Goal: Task Accomplishment & Management: Manage account settings

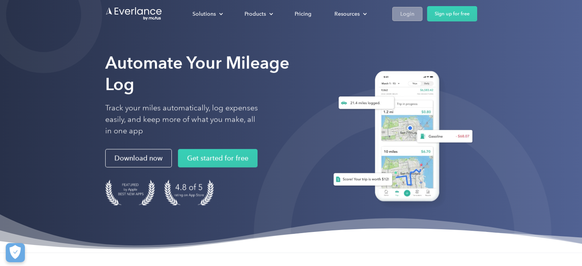
click at [412, 18] on div "Login" at bounding box center [407, 14] width 14 height 10
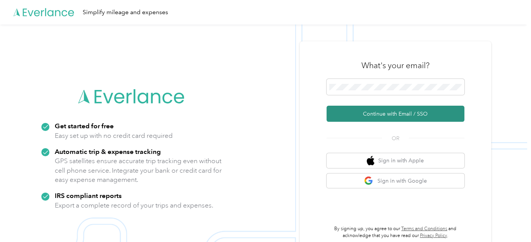
click at [402, 110] on button "Continue with Email / SSO" at bounding box center [395, 114] width 138 height 16
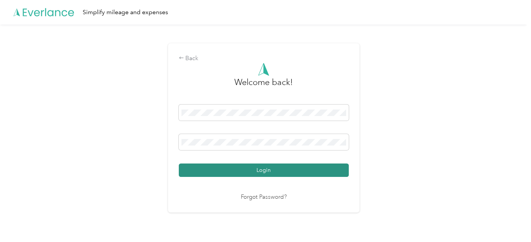
click at [295, 168] on button "Login" at bounding box center [264, 169] width 170 height 13
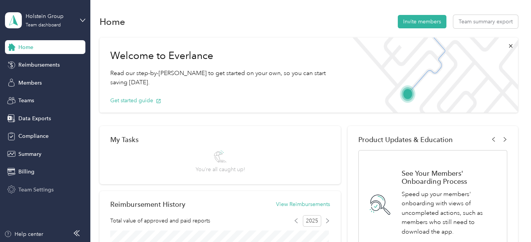
click at [41, 183] on div "Team Settings" at bounding box center [45, 189] width 80 height 14
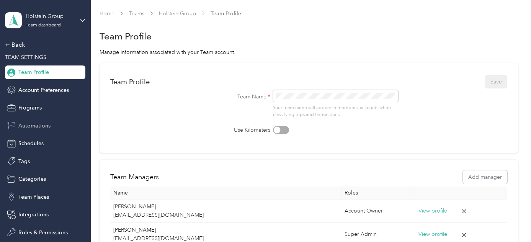
click at [39, 129] on span "Automations" at bounding box center [34, 126] width 32 height 8
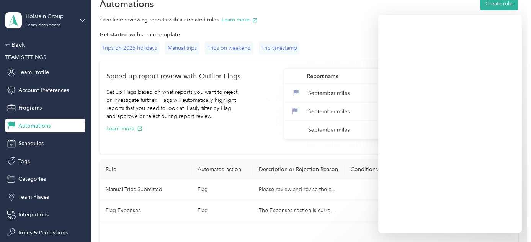
scroll to position [50, 0]
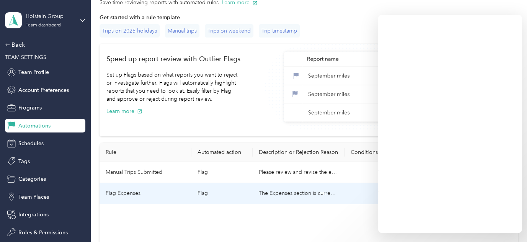
click at [324, 199] on td "The Expenses section is currently inactive. Please remove these entry's and sub…" at bounding box center [298, 193] width 92 height 21
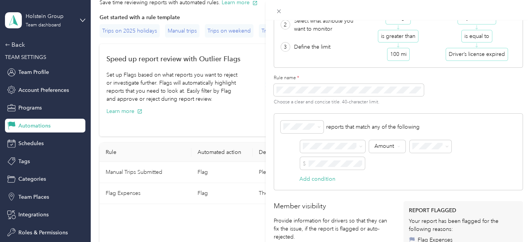
scroll to position [184, 0]
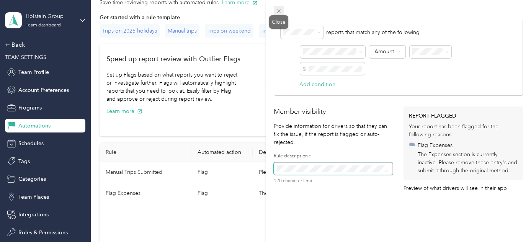
click at [279, 12] on icon at bounding box center [279, 12] width 4 height 4
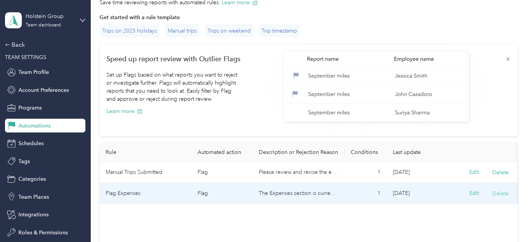
click at [501, 191] on button "Delete" at bounding box center [500, 193] width 16 height 8
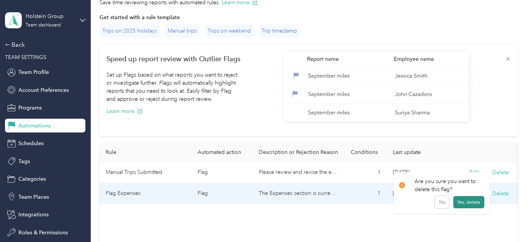
click at [467, 204] on button "Yes, delete" at bounding box center [468, 202] width 31 height 12
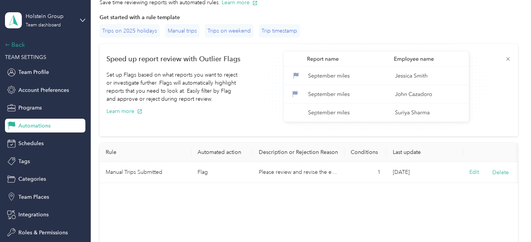
click at [6, 47] on icon at bounding box center [7, 44] width 5 height 5
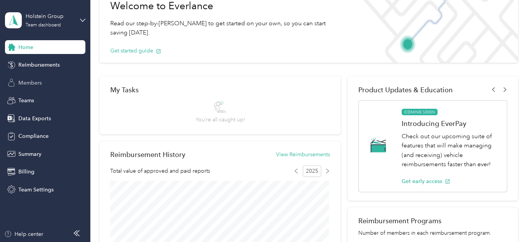
click at [31, 76] on div "Members" at bounding box center [45, 83] width 80 height 14
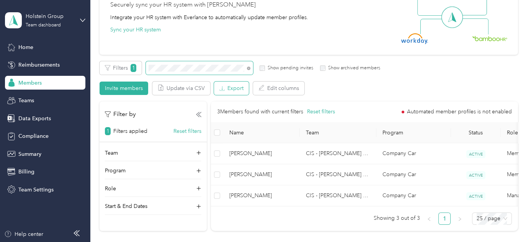
scroll to position [82, 0]
click at [138, 54] on div "All Members 56 Onboarding 0 NEW Securely sync your HR system with Everlance Int…" at bounding box center [308, 94] width 418 height 285
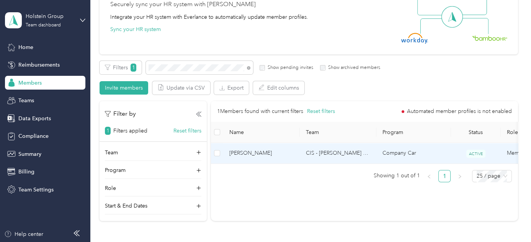
click at [277, 153] on span "[PERSON_NAME]" at bounding box center [261, 153] width 64 height 8
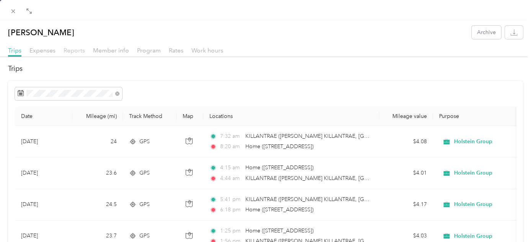
click at [78, 50] on span "Reports" at bounding box center [74, 50] width 21 height 7
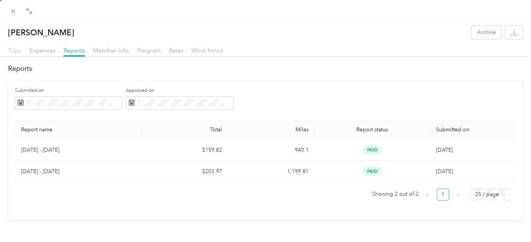
click at [18, 47] on span "Trips" at bounding box center [14, 50] width 13 height 7
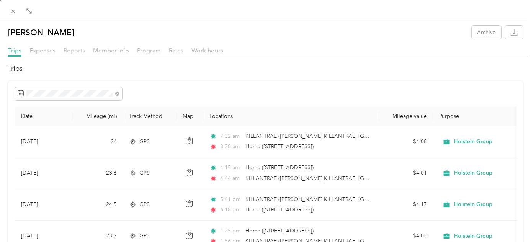
click at [73, 51] on span "Reports" at bounding box center [74, 50] width 21 height 7
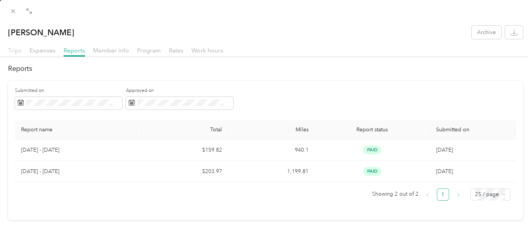
click at [16, 52] on span "Trips" at bounding box center [14, 50] width 13 height 7
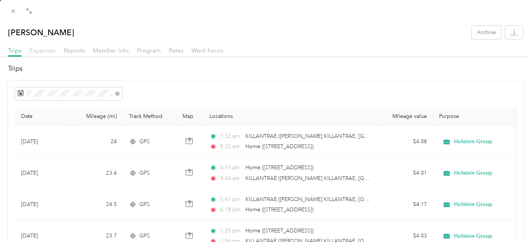
click at [42, 50] on span "Expenses" at bounding box center [42, 50] width 26 height 7
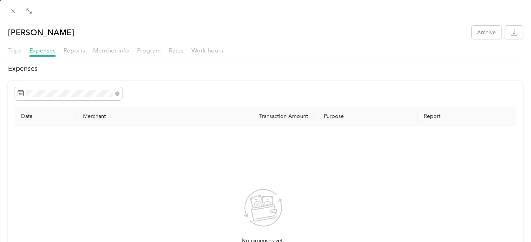
click at [17, 52] on span "Trips" at bounding box center [14, 50] width 13 height 7
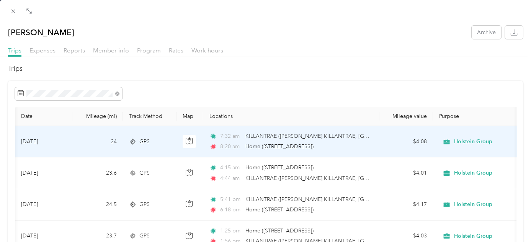
scroll to position [0, 29]
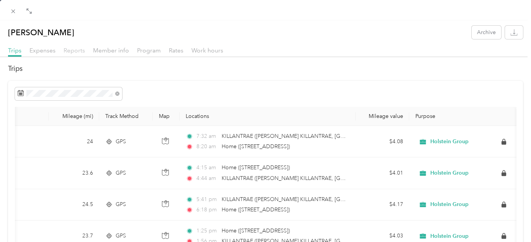
click at [78, 53] on span "Reports" at bounding box center [74, 50] width 21 height 7
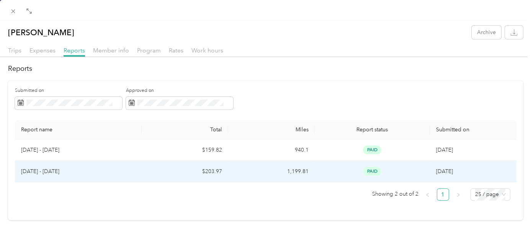
scroll to position [3, 0]
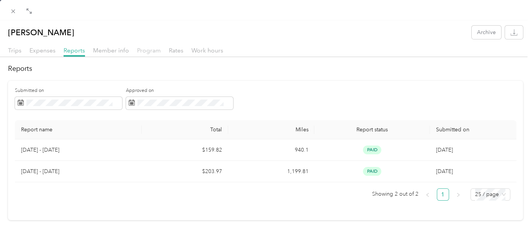
click at [148, 47] on span "Program" at bounding box center [149, 50] width 24 height 7
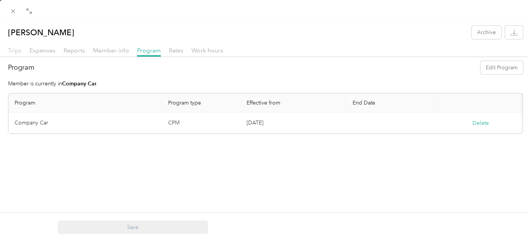
click at [16, 51] on span "Trips" at bounding box center [14, 50] width 13 height 7
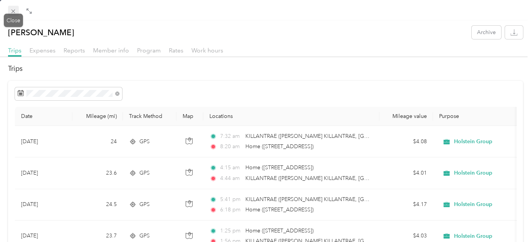
click at [11, 9] on icon at bounding box center [13, 11] width 7 height 7
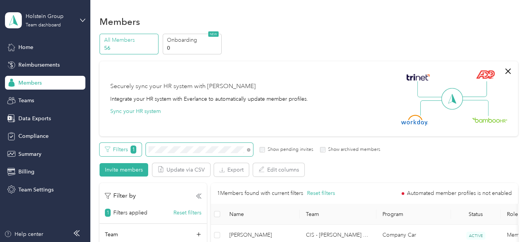
click at [136, 149] on div "Filters 1 Show pending invites Show archived members" at bounding box center [239, 149] width 280 height 13
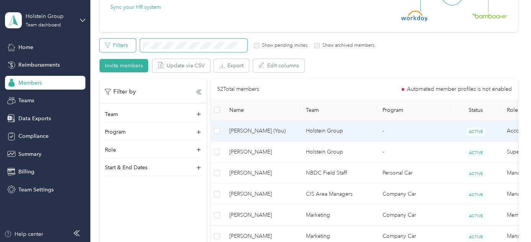
scroll to position [104, 0]
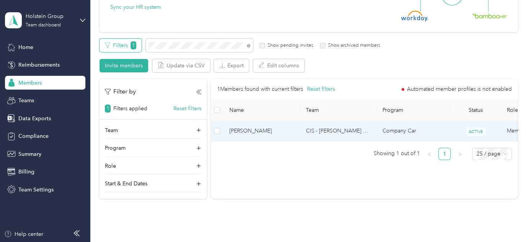
click at [267, 122] on td "[PERSON_NAME]" at bounding box center [261, 131] width 77 height 21
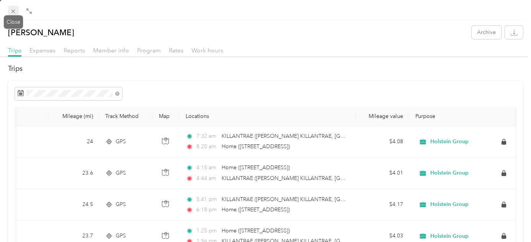
click at [14, 11] on icon at bounding box center [13, 11] width 7 height 7
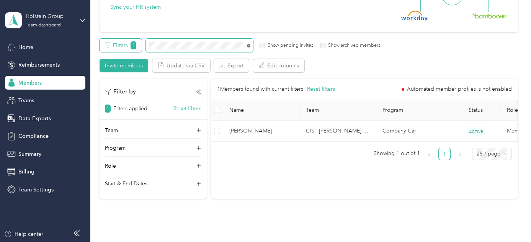
click at [248, 45] on icon at bounding box center [249, 46] width 2 height 2
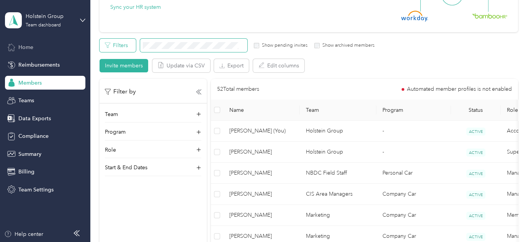
click at [44, 42] on div "Home" at bounding box center [45, 47] width 80 height 14
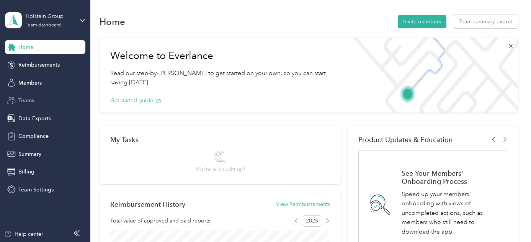
click at [28, 104] on span "Teams" at bounding box center [26, 100] width 16 height 8
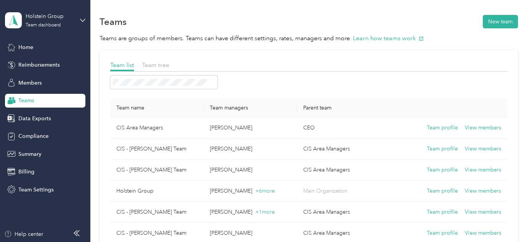
click at [160, 116] on th "Team name" at bounding box center [156, 107] width 93 height 19
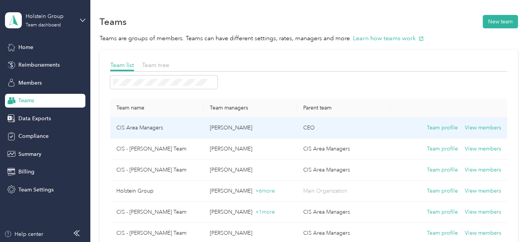
click at [167, 121] on td "CIS Area Managers" at bounding box center [156, 127] width 93 height 21
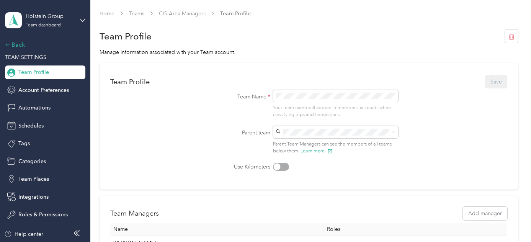
click at [12, 48] on div "Back" at bounding box center [43, 44] width 77 height 9
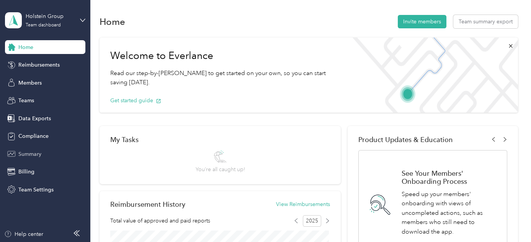
click at [28, 151] on span "Summary" at bounding box center [29, 154] width 23 height 8
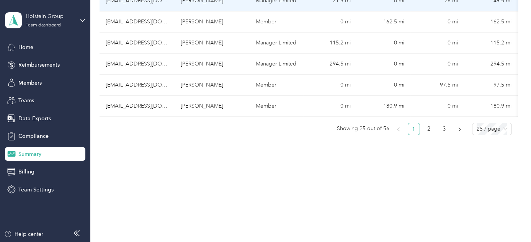
scroll to position [588, 0]
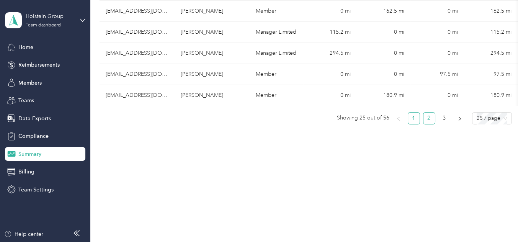
click at [423, 120] on link "2" at bounding box center [428, 117] width 11 height 11
click at [445, 117] on link "3" at bounding box center [443, 117] width 11 height 11
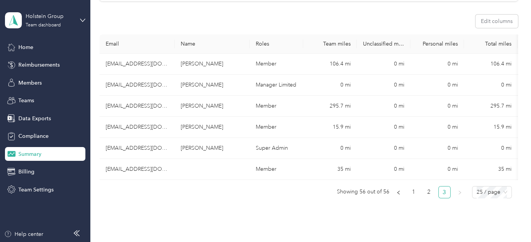
scroll to position [95, 0]
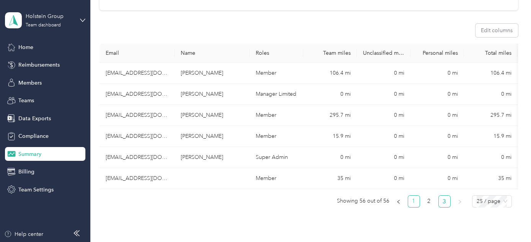
click at [412, 204] on link "1" at bounding box center [413, 200] width 11 height 11
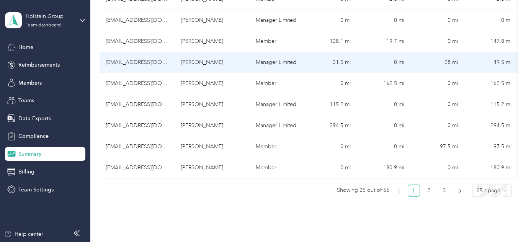
scroll to position [515, 0]
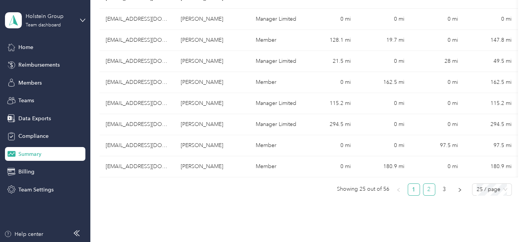
click at [430, 192] on link "2" at bounding box center [428, 189] width 11 height 11
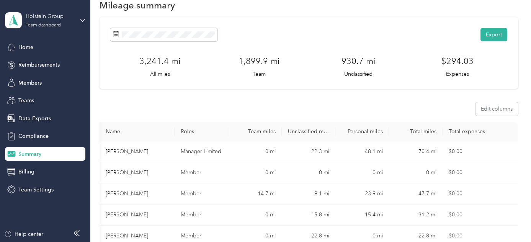
scroll to position [0, 0]
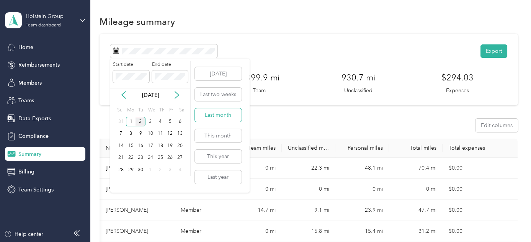
click at [210, 114] on button "Last month" at bounding box center [218, 114] width 47 height 13
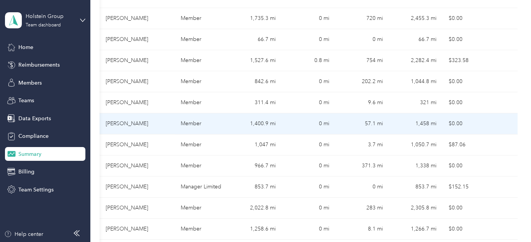
scroll to position [424, 0]
click at [270, 124] on td "1,400.9 mi" at bounding box center [255, 122] width 54 height 21
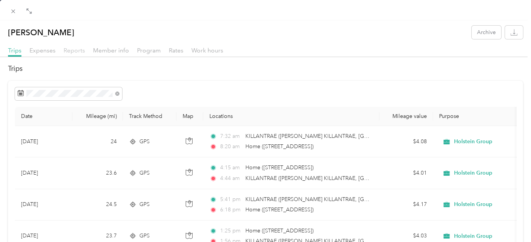
click at [71, 50] on span "Reports" at bounding box center [74, 50] width 21 height 7
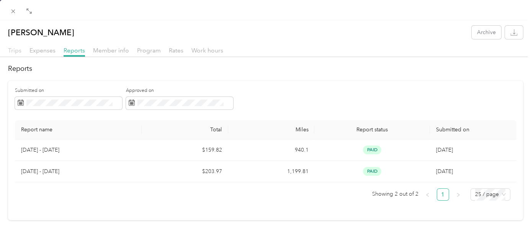
click at [13, 51] on span "Trips" at bounding box center [14, 50] width 13 height 7
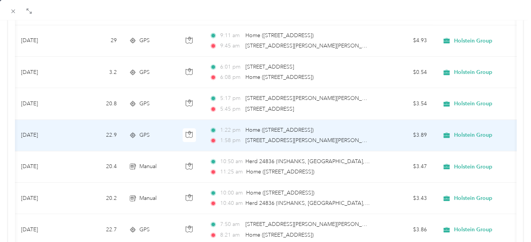
scroll to position [0, 29]
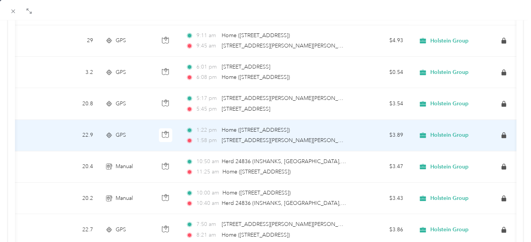
click at [436, 132] on span "Holstein Group" at bounding box center [449, 135] width 38 height 7
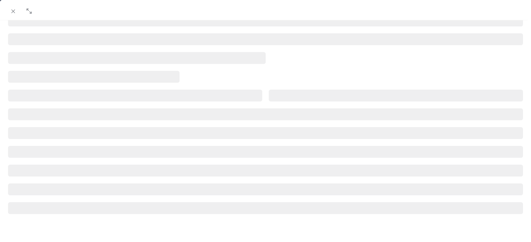
scroll to position [183, 0]
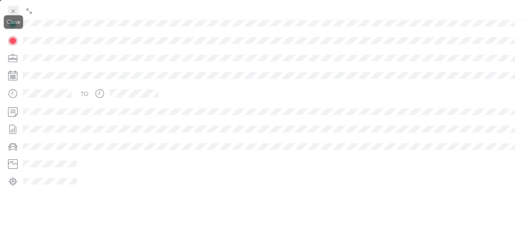
click at [12, 11] on icon at bounding box center [13, 11] width 7 height 7
